Goal: Task Accomplishment & Management: Complete application form

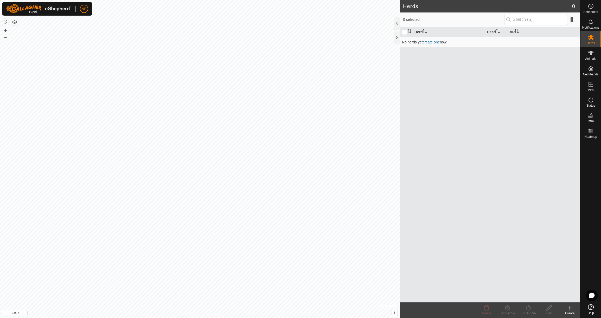
click at [434, 43] on link "create one" at bounding box center [430, 42] width 17 height 4
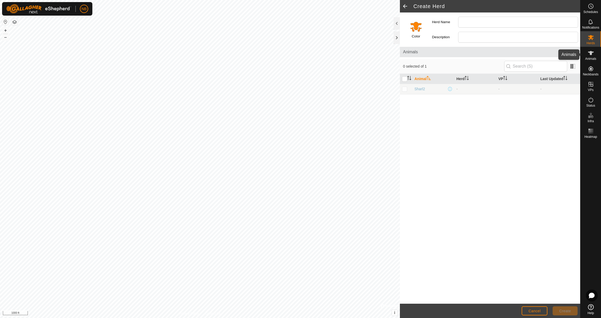
click at [592, 56] on icon at bounding box center [590, 53] width 6 height 6
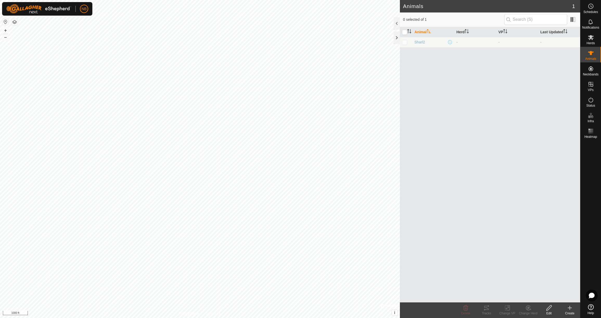
click at [568, 308] on icon at bounding box center [570, 308] width 4 height 0
click at [564, 297] on link "Create Single Animal" at bounding box center [546, 296] width 66 height 10
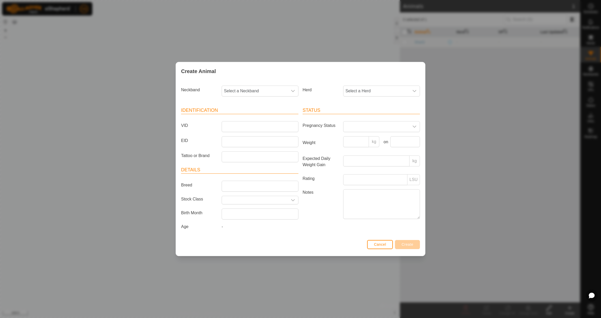
click at [389, 246] on button "Cancel" at bounding box center [380, 244] width 26 height 9
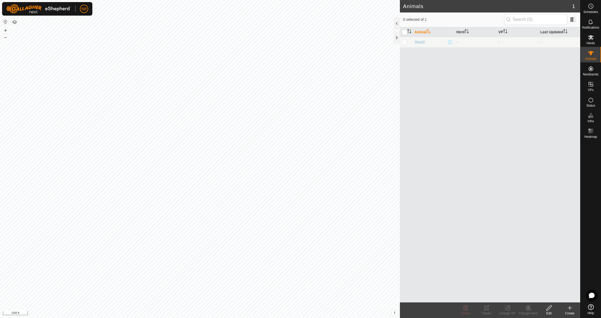
click at [593, 306] on icon at bounding box center [591, 307] width 6 height 6
click at [570, 310] on icon at bounding box center [569, 308] width 6 height 6
click at [550, 295] on link "Create Single Animal" at bounding box center [546, 296] width 66 height 10
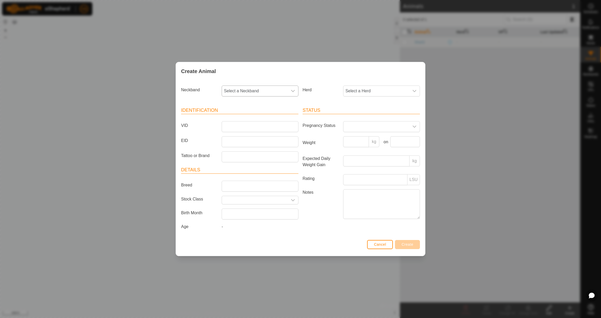
click at [238, 87] on span "Select a Neckband" at bounding box center [255, 91] width 66 height 10
type input "3633"
click at [246, 116] on li "3633320439" at bounding box center [260, 118] width 76 height 10
click at [364, 90] on span "Select a Herd" at bounding box center [376, 91] width 66 height 10
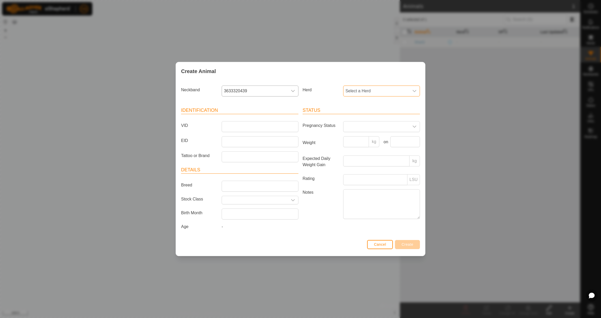
click at [364, 90] on span "Select a Herd" at bounding box center [376, 91] width 66 height 10
click at [360, 116] on li "-" at bounding box center [381, 118] width 76 height 10
click at [359, 92] on span "-" at bounding box center [376, 91] width 66 height 10
type input "Heifers"
click at [334, 107] on header "Status" at bounding box center [360, 110] width 117 height 7
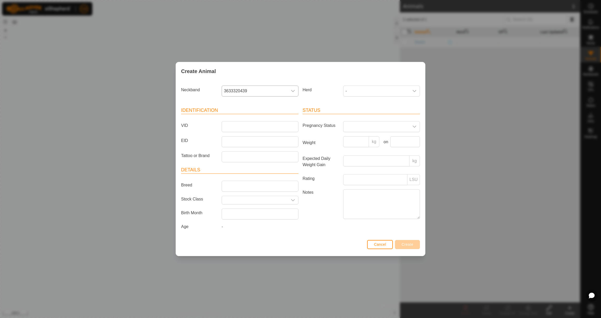
click at [388, 253] on div "Cancel Create" at bounding box center [300, 247] width 249 height 18
click at [389, 246] on button "Cancel" at bounding box center [380, 244] width 26 height 9
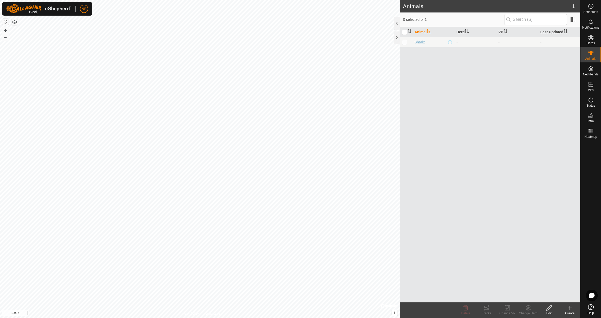
click at [406, 43] on p-checkbox at bounding box center [404, 42] width 5 height 4
checkbox input "true"
click at [420, 43] on span "Sharl2" at bounding box center [419, 42] width 10 height 5
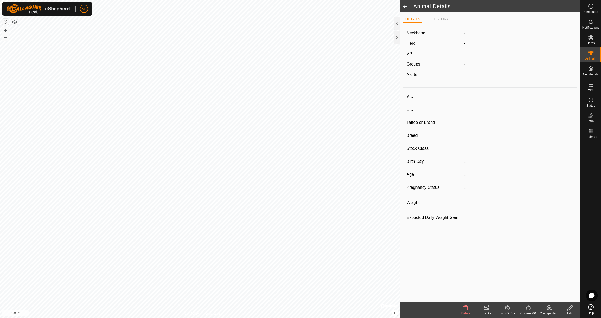
type input "Sharl2"
type input "-"
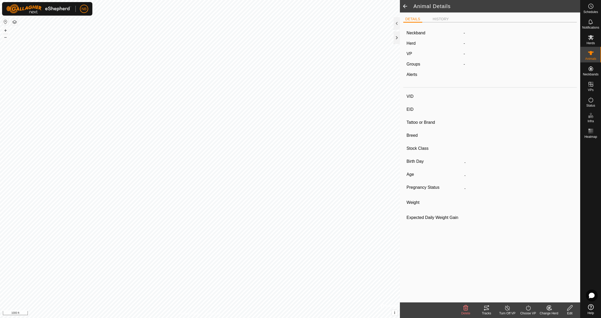
type input "0 kg"
type input "-"
click at [439, 18] on li "HISTORY" at bounding box center [440, 19] width 20 height 6
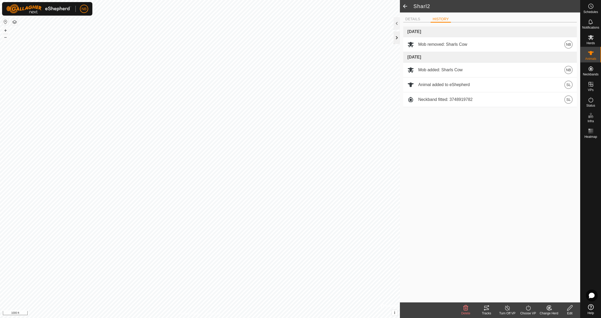
click at [396, 37] on div at bounding box center [396, 37] width 6 height 12
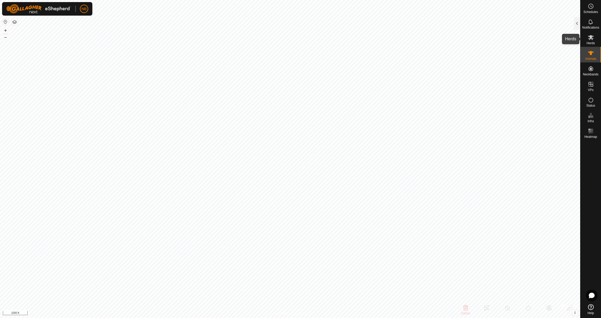
click at [589, 43] on span "Herds" at bounding box center [590, 43] width 8 height 3
click at [577, 22] on div at bounding box center [577, 23] width 6 height 12
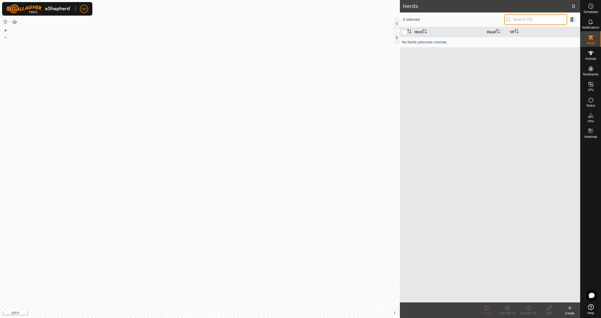
click at [545, 19] on input "text" at bounding box center [535, 19] width 63 height 11
type input "he"
click at [435, 42] on link "create one" at bounding box center [430, 42] width 17 height 4
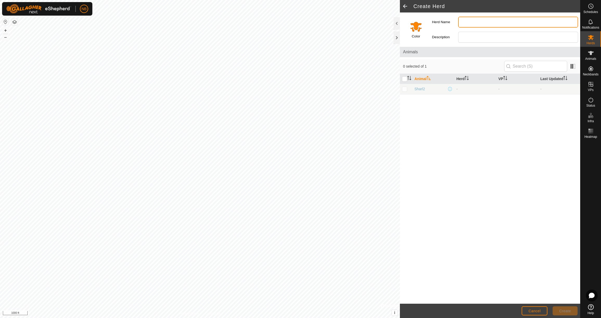
click at [485, 22] on input "Herd Name" at bounding box center [518, 22] width 120 height 11
type input "Heifer Pen"
click at [566, 312] on span "Create" at bounding box center [565, 311] width 12 height 4
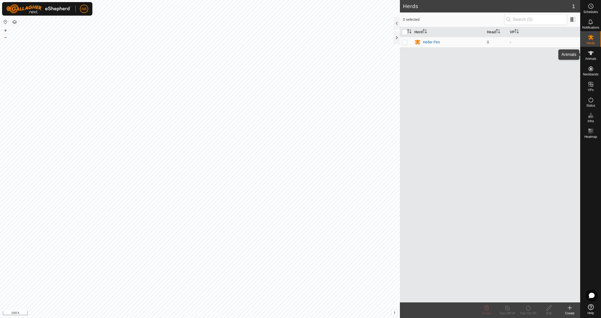
click at [591, 57] on span "Animals" at bounding box center [590, 58] width 11 height 3
click at [570, 311] on div "Create" at bounding box center [569, 313] width 21 height 5
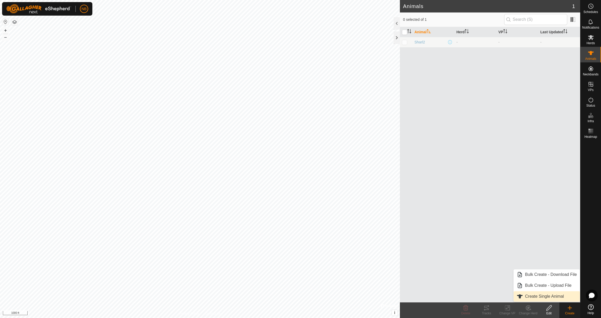
click at [561, 298] on link "Create Single Animal" at bounding box center [546, 296] width 66 height 10
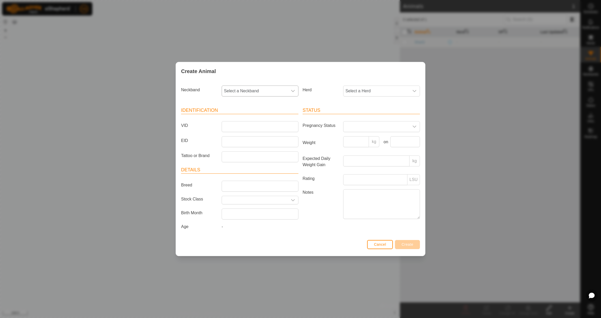
drag, startPoint x: 235, startPoint y: 83, endPoint x: 235, endPoint y: 86, distance: 2.6
click at [235, 83] on div "Neckband Select a Neckband" at bounding box center [239, 92] width 121 height 19
click at [235, 88] on span "Select a Neckband" at bounding box center [255, 91] width 66 height 10
type input "3633"
click at [243, 117] on li "3633320439" at bounding box center [260, 118] width 76 height 10
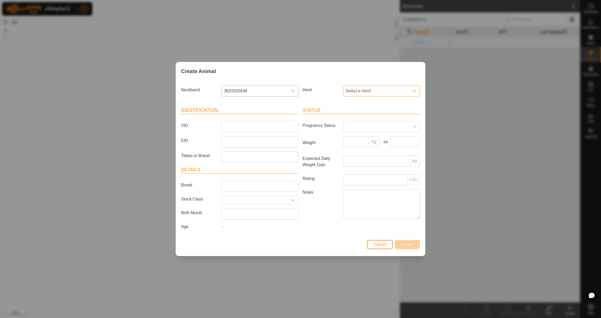
click at [374, 90] on span "Select a Herd" at bounding box center [376, 91] width 66 height 10
click at [381, 129] on li "Heifer Pen" at bounding box center [381, 129] width 76 height 10
click at [243, 123] on input "VID" at bounding box center [260, 126] width 77 height 11
type input "4Boom"
click at [408, 246] on span "Create" at bounding box center [407, 244] width 12 height 4
